Goal: Find specific page/section: Find specific page/section

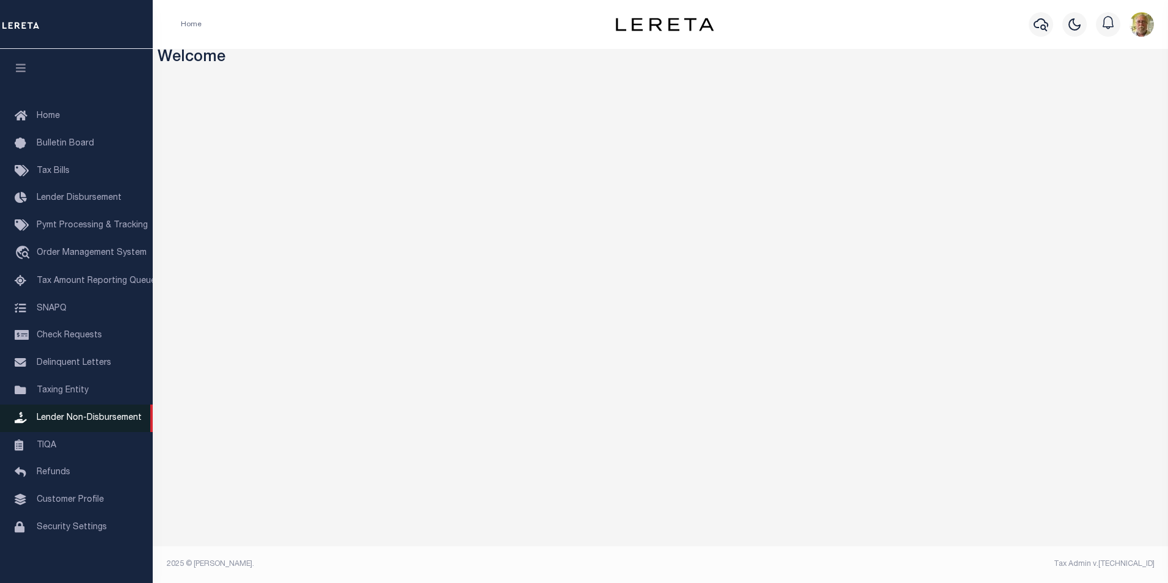
click at [96, 422] on span "Lender Non-Disbursement" at bounding box center [89, 418] width 105 height 9
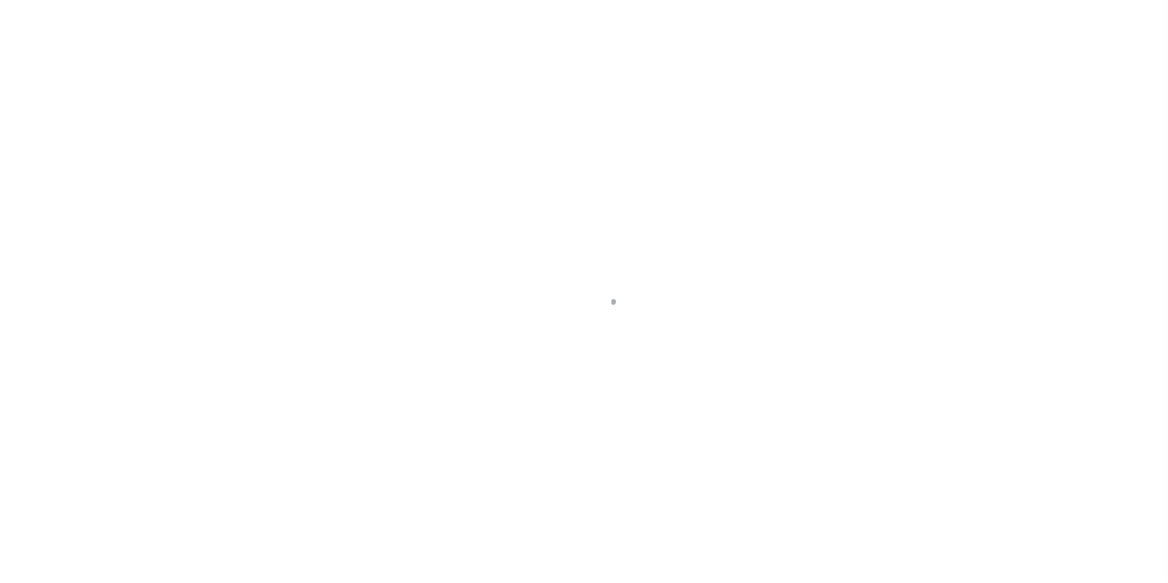
select select
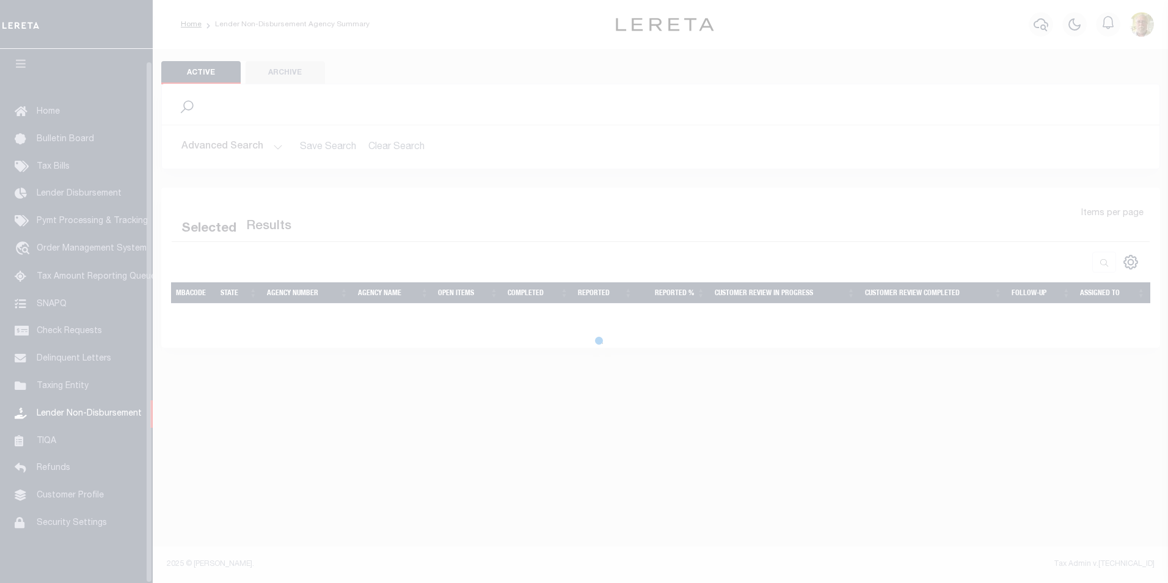
scroll to position [12, 0]
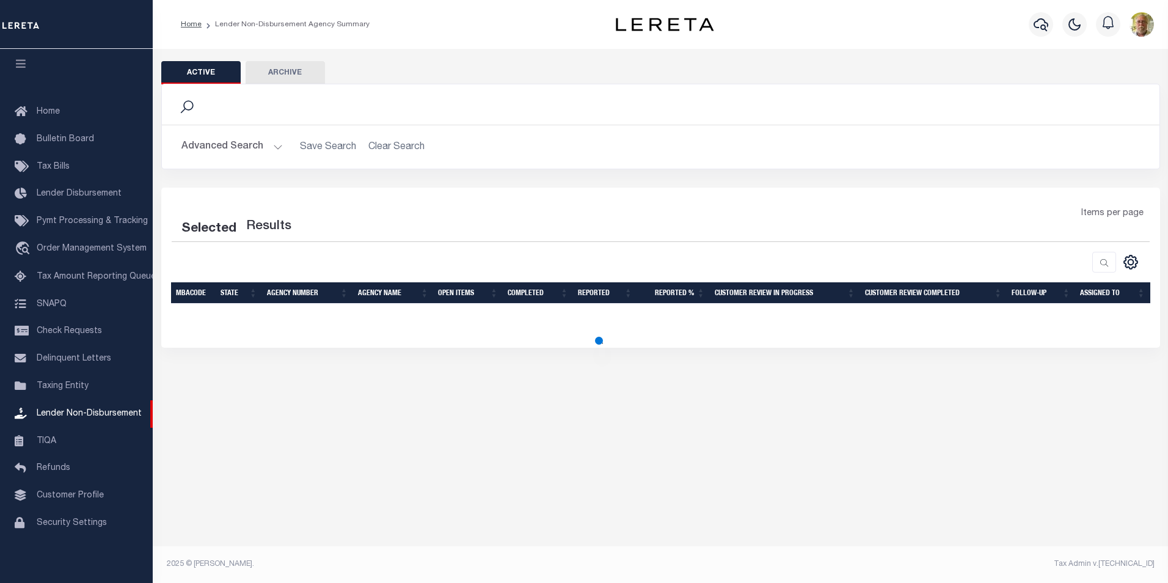
click at [277, 150] on button "Advanced Search" at bounding box center [232, 147] width 101 height 24
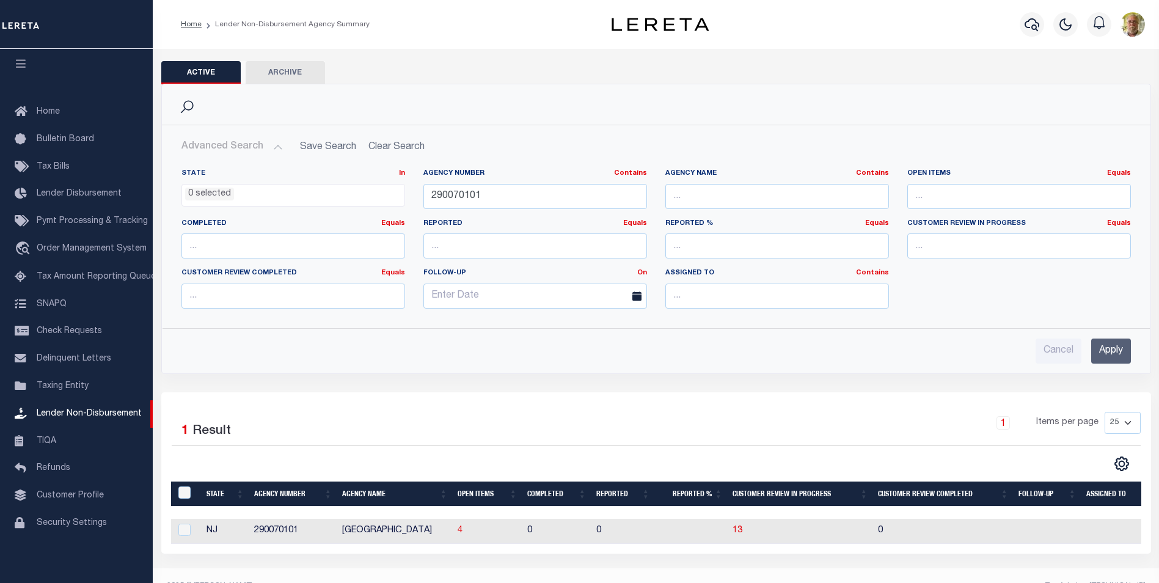
click at [1114, 350] on input "Apply" at bounding box center [1111, 351] width 40 height 25
